Goal: Task Accomplishment & Management: Use online tool/utility

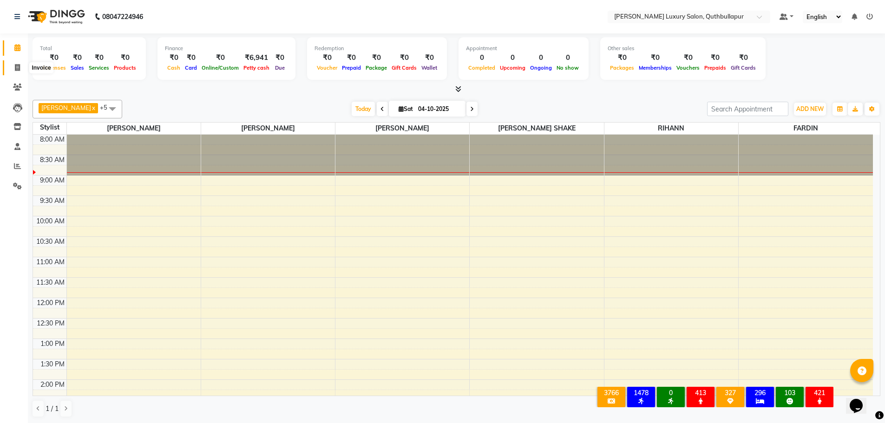
click at [17, 67] on icon at bounding box center [17, 67] width 5 height 7
select select "5816"
select select "service"
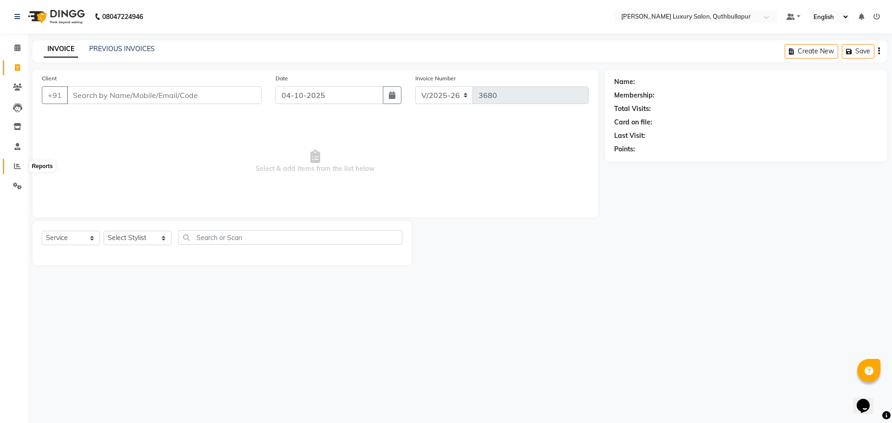
click at [13, 166] on span at bounding box center [17, 166] width 16 height 11
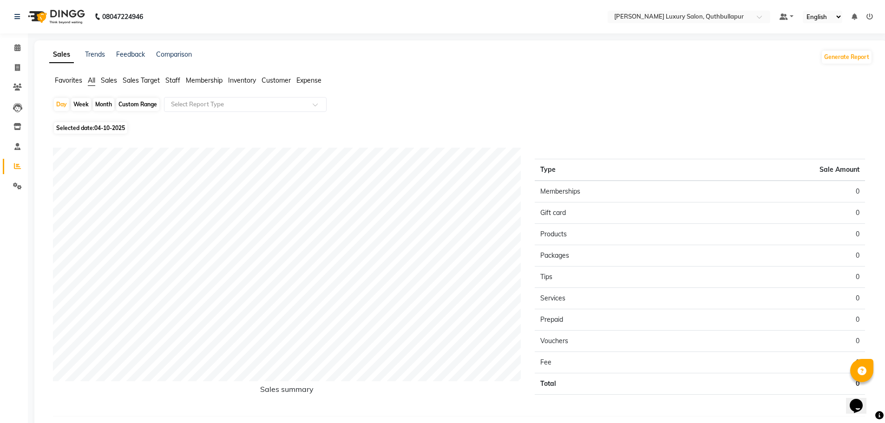
click at [177, 82] on span "Staff" at bounding box center [172, 80] width 15 height 8
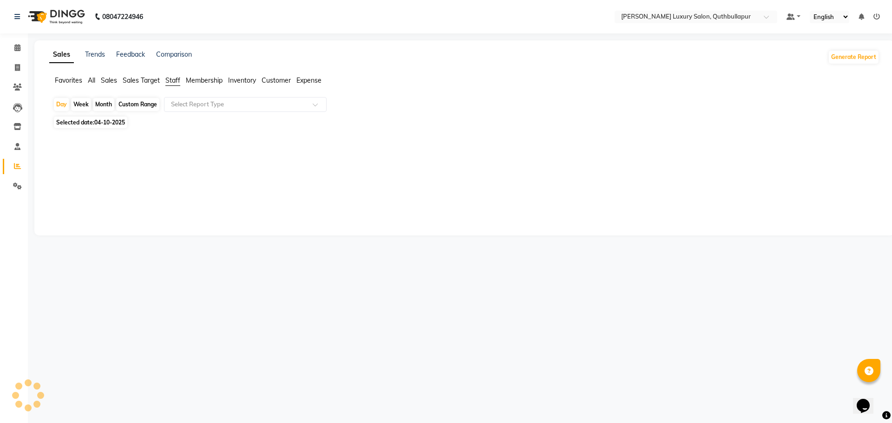
click at [154, 103] on div "Custom Range" at bounding box center [137, 104] width 43 height 13
select select "10"
select select "2025"
click at [151, 102] on div "Custom Range" at bounding box center [137, 104] width 43 height 13
select select "10"
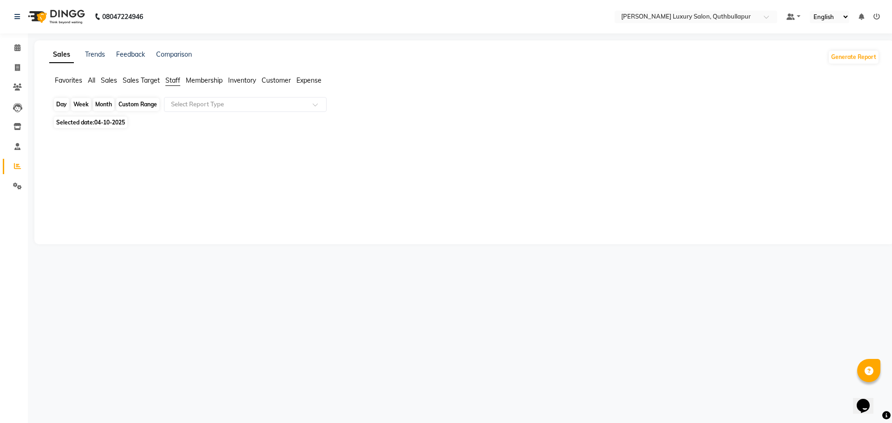
select select "2025"
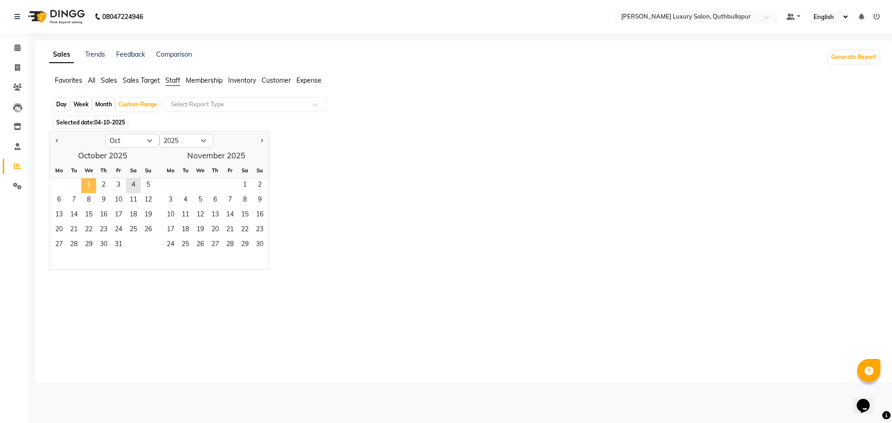
click at [89, 183] on span "1" at bounding box center [88, 185] width 15 height 15
click at [135, 184] on span "4" at bounding box center [133, 185] width 15 height 15
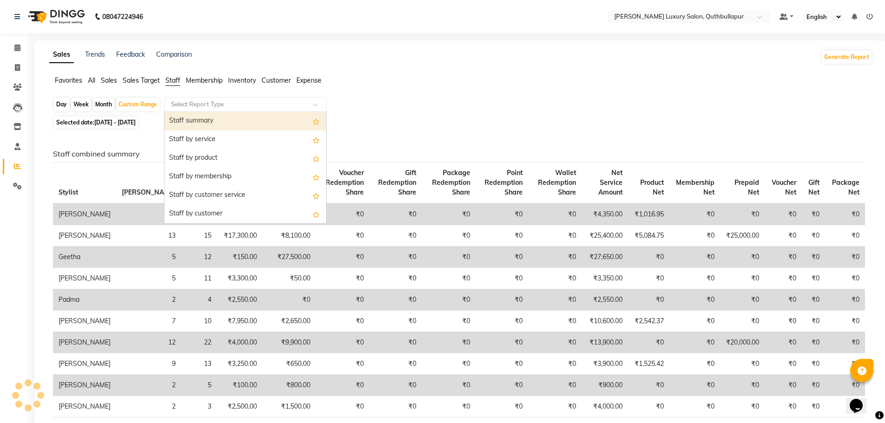
click at [253, 105] on input "text" at bounding box center [236, 104] width 134 height 9
click at [282, 112] on div "Staff summary" at bounding box center [245, 121] width 162 height 19
select select "csv"
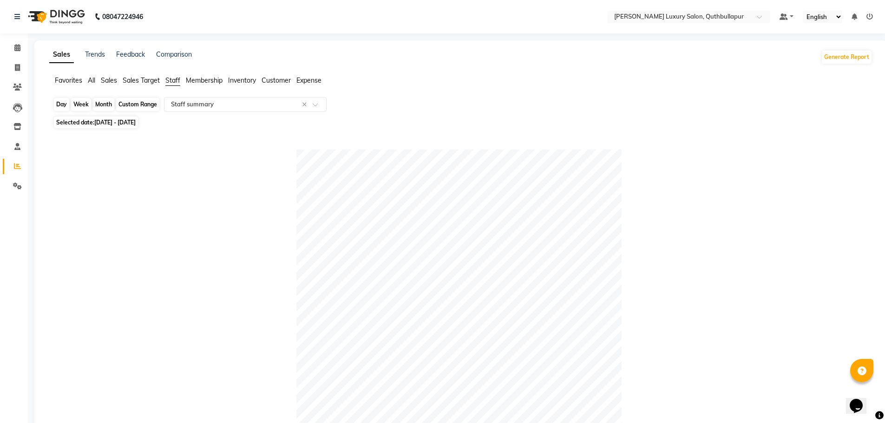
click at [148, 107] on div "Custom Range" at bounding box center [137, 104] width 43 height 13
select select "10"
select select "2025"
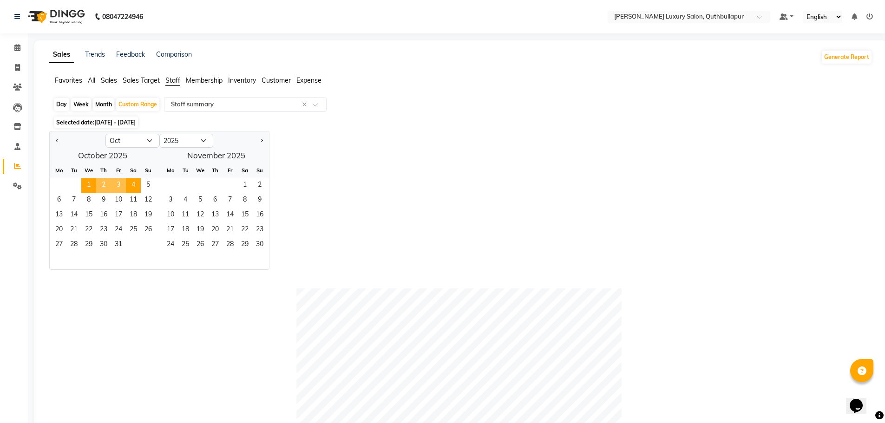
click at [105, 181] on span "2" at bounding box center [103, 185] width 15 height 15
click at [272, 103] on input "text" at bounding box center [236, 104] width 134 height 9
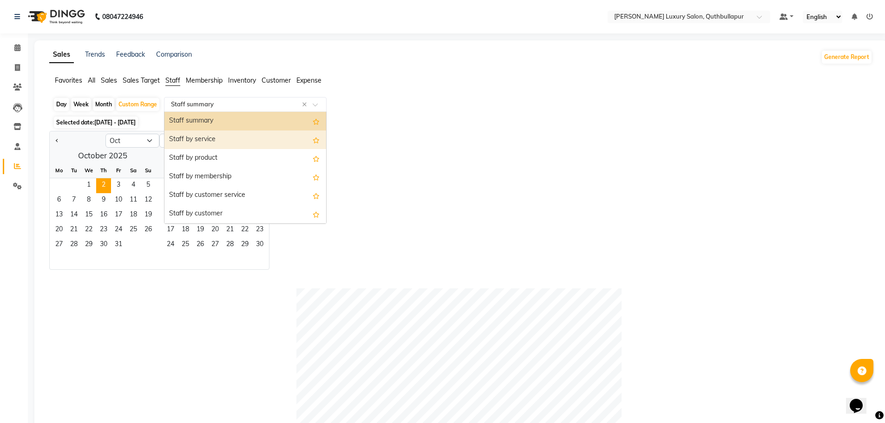
click at [261, 139] on div "Staff by service" at bounding box center [245, 140] width 162 height 19
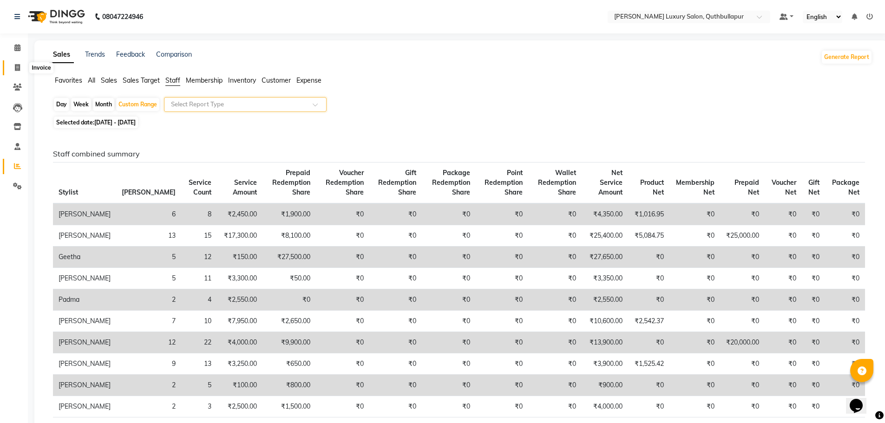
click at [15, 69] on icon at bounding box center [17, 67] width 5 height 7
select select "service"
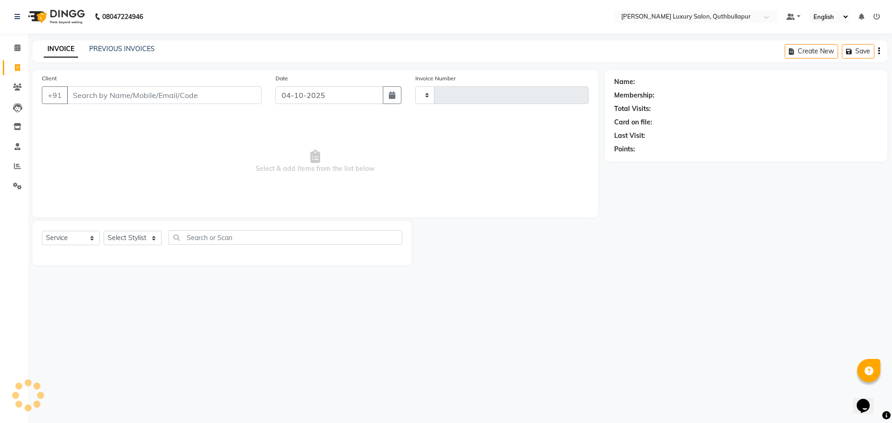
type input "3680"
select select "5816"
